Goal: Check status: Check status

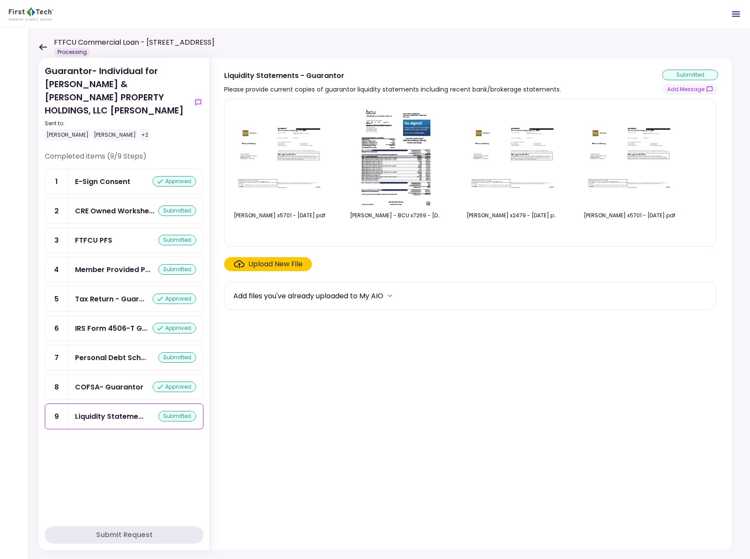
click at [43, 45] on icon at bounding box center [43, 47] width 8 height 7
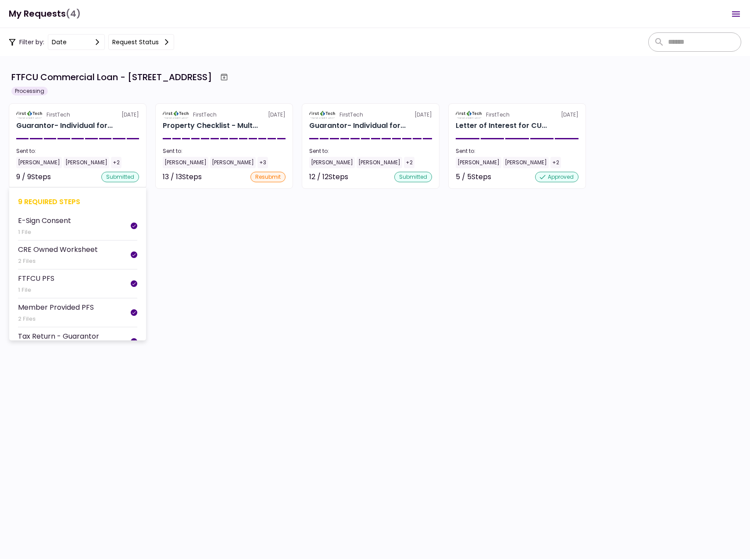
click at [38, 162] on div "[PERSON_NAME]" at bounding box center [39, 162] width 46 height 11
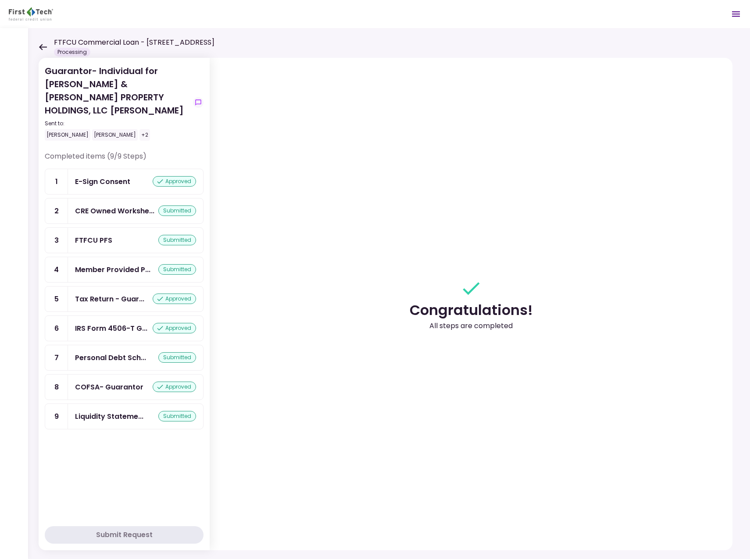
click at [167, 264] on div "submitted" at bounding box center [177, 269] width 38 height 11
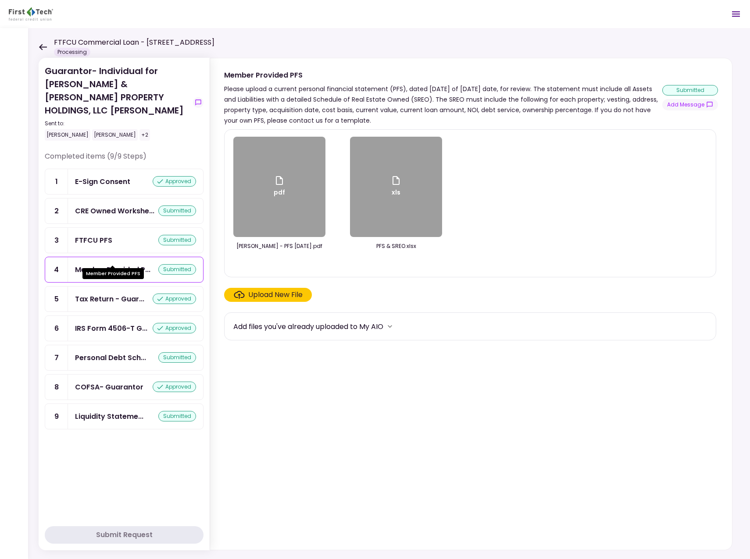
click at [136, 264] on div "Member Provided P..." at bounding box center [112, 269] width 75 height 11
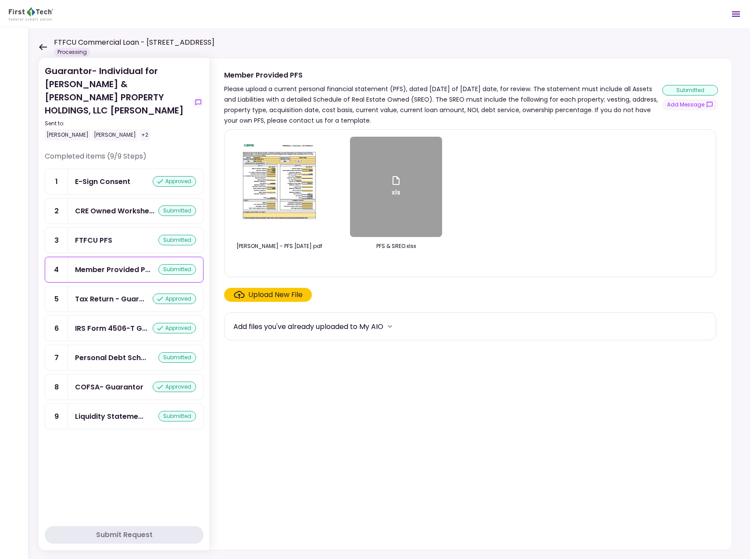
click at [270, 188] on img at bounding box center [279, 187] width 78 height 100
